Goal: Information Seeking & Learning: Compare options

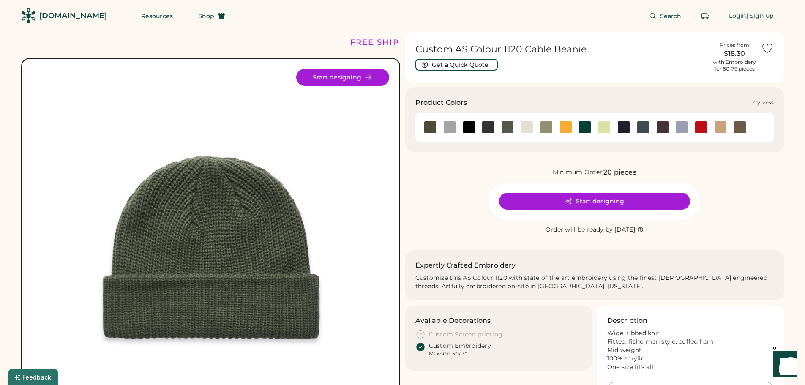
click at [515, 128] on div at bounding box center [507, 127] width 19 height 13
click at [510, 129] on div at bounding box center [507, 127] width 13 height 13
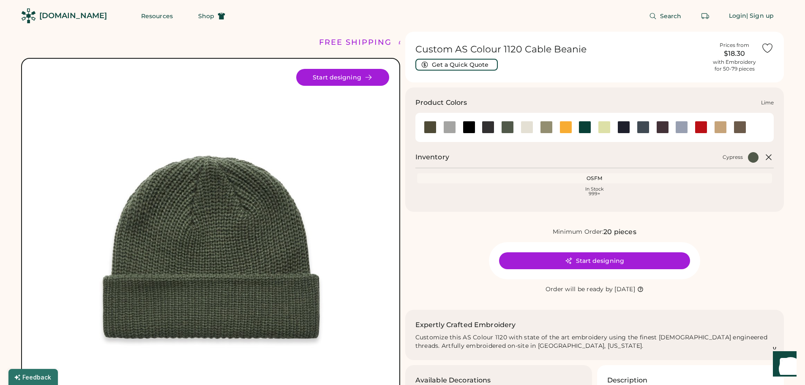
click at [601, 130] on div at bounding box center [604, 127] width 13 height 13
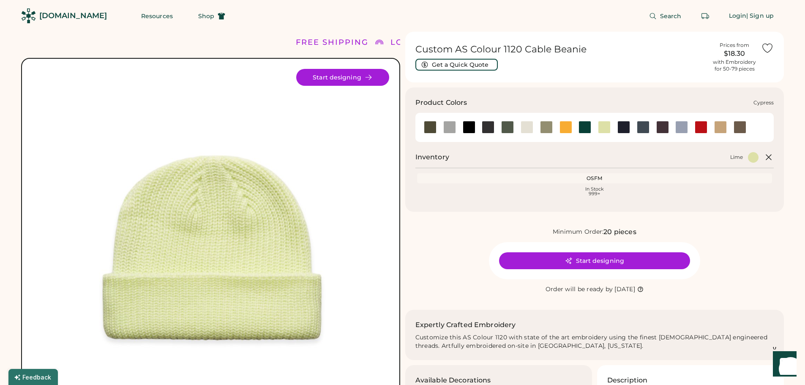
click at [510, 131] on div at bounding box center [507, 127] width 13 height 13
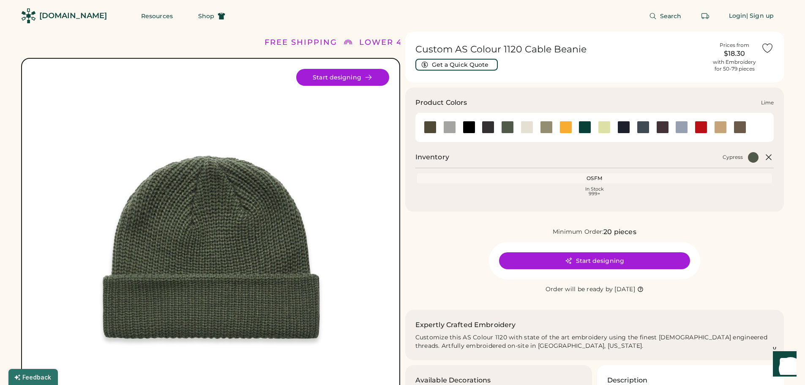
click at [607, 132] on div at bounding box center [604, 127] width 13 height 13
